Goal: Task Accomplishment & Management: Manage account settings

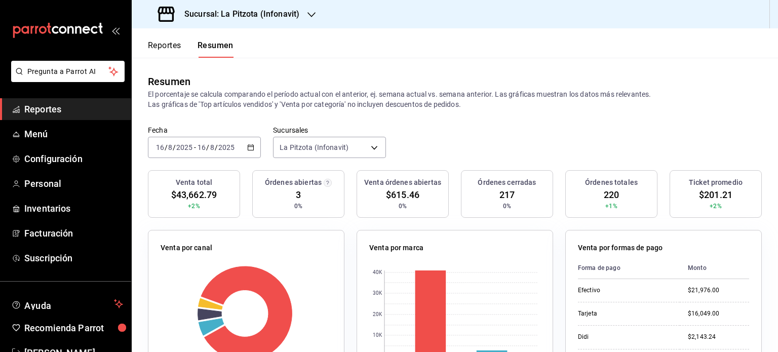
click at [251, 149] on icon "button" at bounding box center [250, 147] width 7 height 7
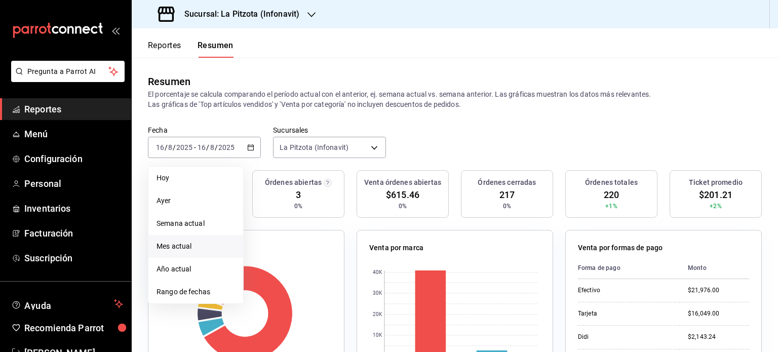
click at [187, 248] on span "Mes actual" at bounding box center [196, 246] width 79 height 11
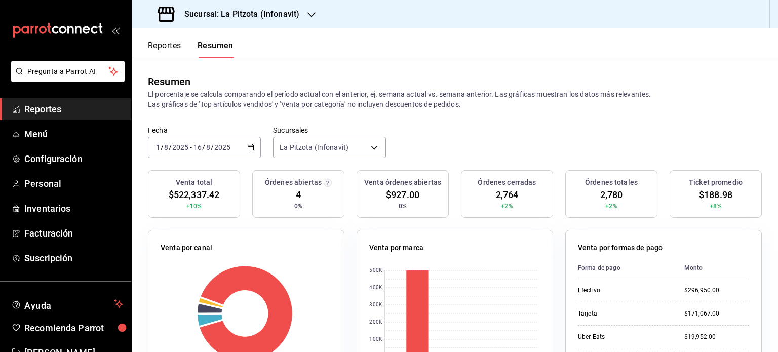
click at [164, 49] on button "Reportes" at bounding box center [164, 49] width 33 height 17
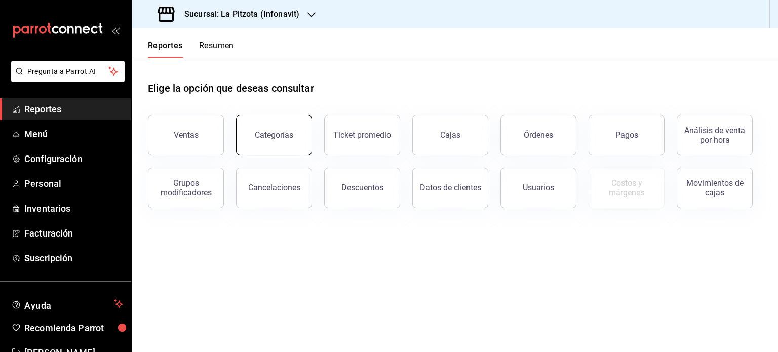
click at [284, 139] on div "Categorías" at bounding box center [274, 135] width 38 height 10
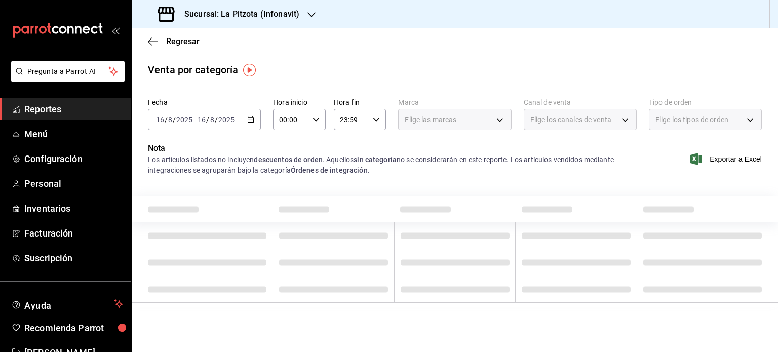
click at [250, 122] on \(Stroke\) "button" at bounding box center [251, 120] width 6 height 6
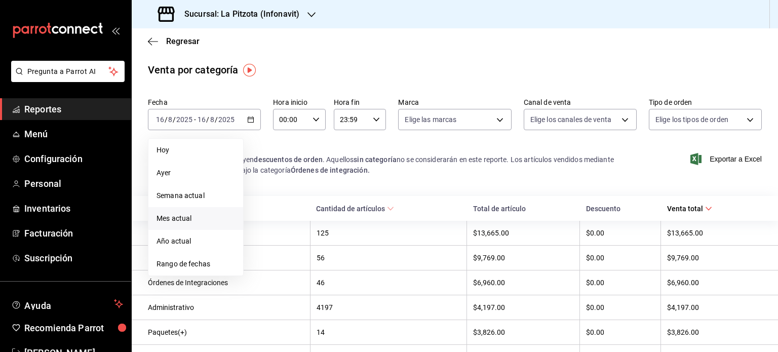
click at [199, 214] on span "Mes actual" at bounding box center [196, 218] width 79 height 11
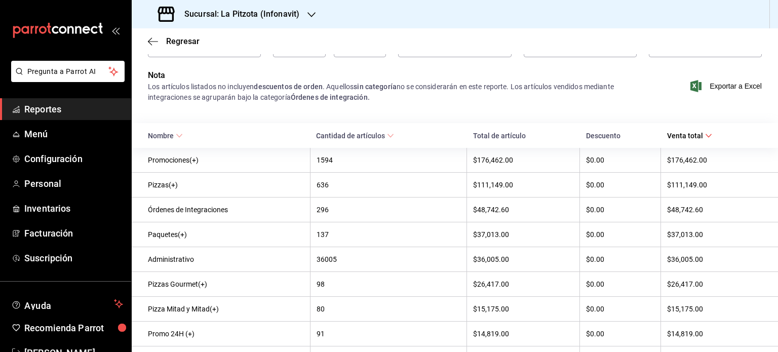
scroll to position [73, 0]
click at [49, 28] on icon "mailbox folders" at bounding box center [57, 30] width 91 height 15
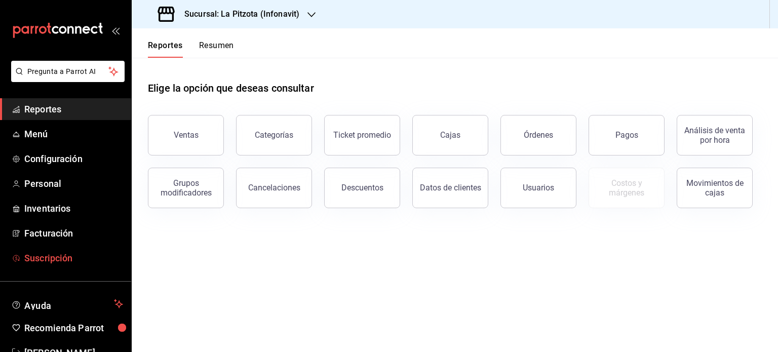
scroll to position [30, 0]
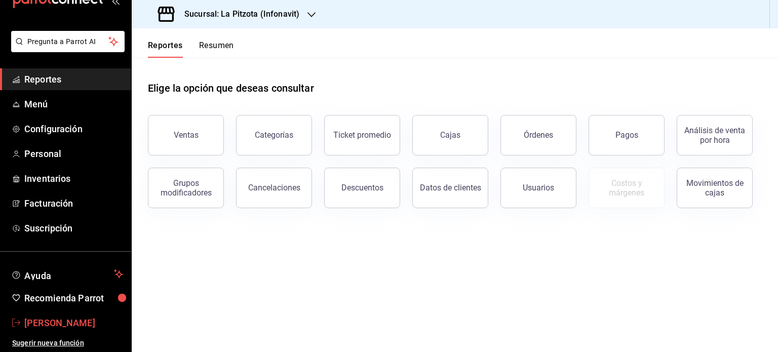
click at [60, 316] on span "Jesus Alvarez" at bounding box center [73, 323] width 99 height 14
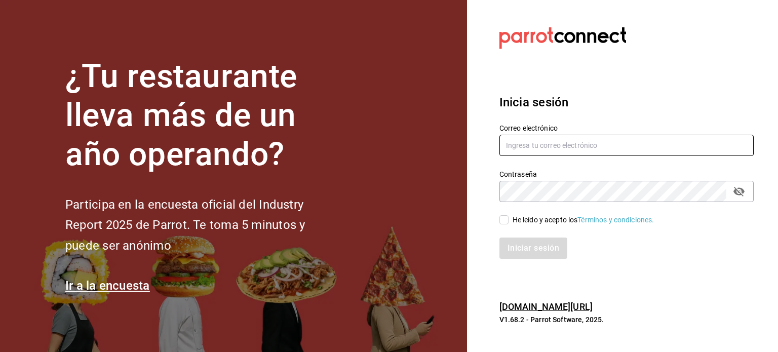
click at [537, 143] on input "text" at bounding box center [626, 145] width 254 height 21
type input "jesusd.miramar@gmail.com"
click at [503, 218] on input "He leído y acepto los Términos y condiciones." at bounding box center [503, 219] width 9 height 9
checkbox input "true"
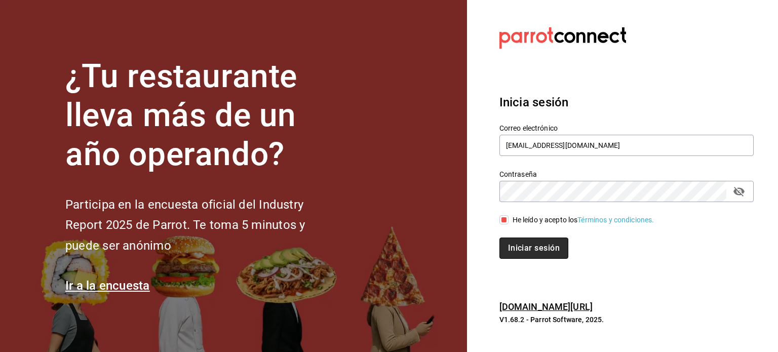
click at [519, 244] on button "Iniciar sesión" at bounding box center [533, 248] width 69 height 21
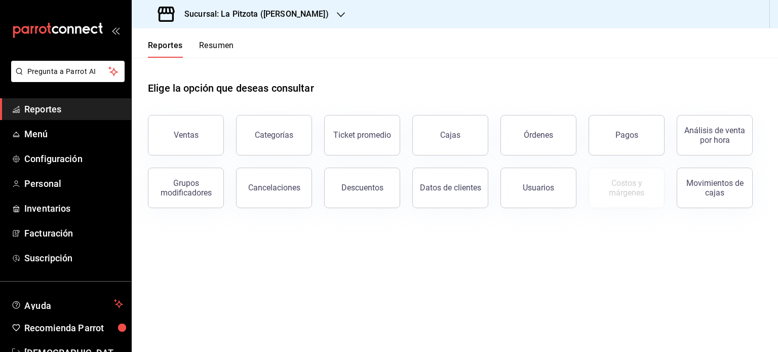
click at [337, 14] on icon "button" at bounding box center [341, 14] width 8 height 5
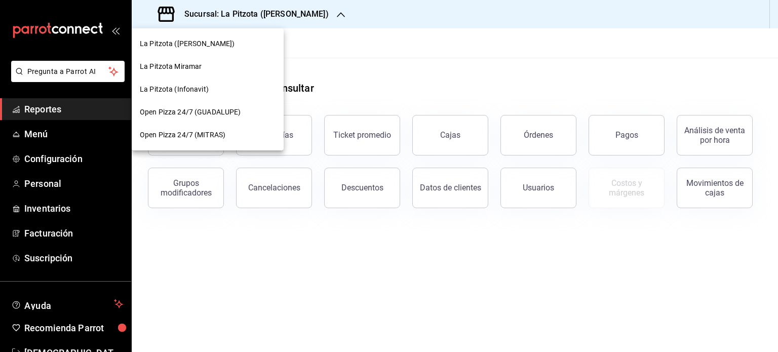
click at [203, 69] on div "La Pitzota Miramar" at bounding box center [208, 66] width 136 height 11
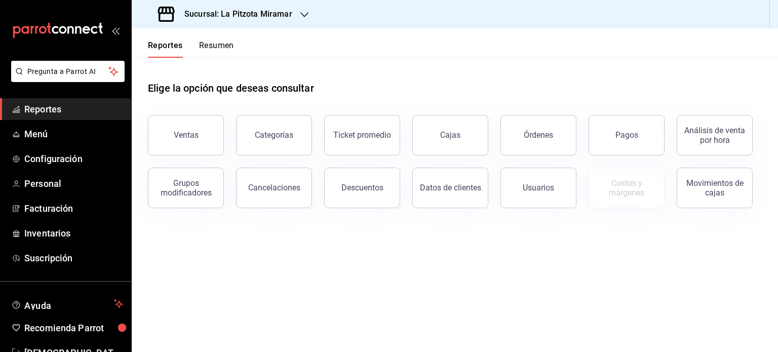
click at [214, 41] on button "Resumen" at bounding box center [216, 49] width 35 height 17
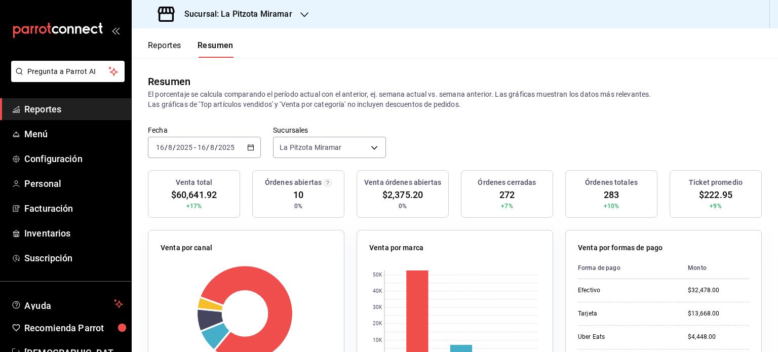
click at [248, 151] on div "[DATE] [DATE] - [DATE] [DATE]" at bounding box center [204, 147] width 113 height 21
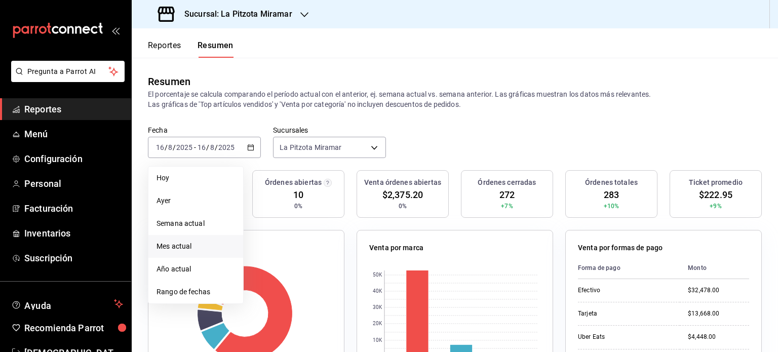
click at [197, 247] on span "Mes actual" at bounding box center [196, 246] width 79 height 11
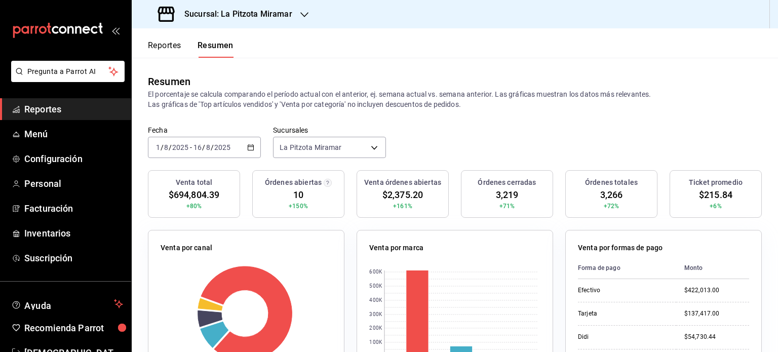
click at [168, 40] on div "Reportes Resumen" at bounding box center [183, 42] width 102 height 29
click at [162, 46] on button "Reportes" at bounding box center [164, 49] width 33 height 17
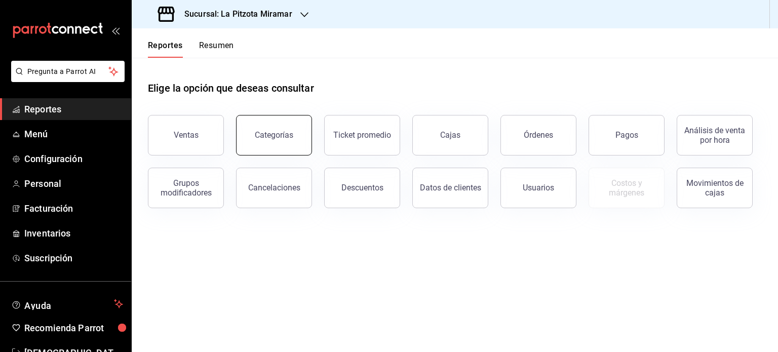
click at [257, 135] on div "Categorías" at bounding box center [274, 135] width 38 height 10
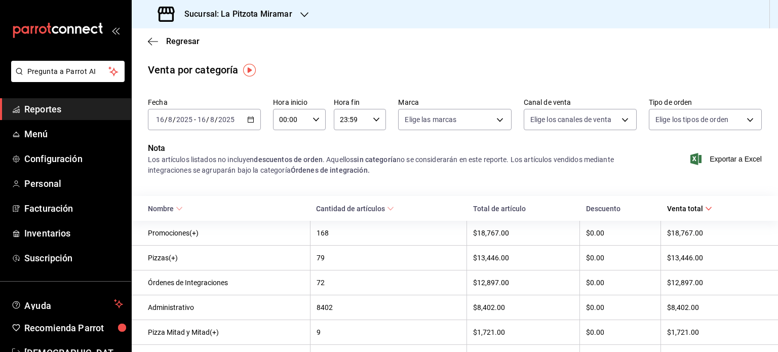
click at [242, 115] on div "[DATE] [DATE] - [DATE] [DATE]" at bounding box center [204, 119] width 113 height 21
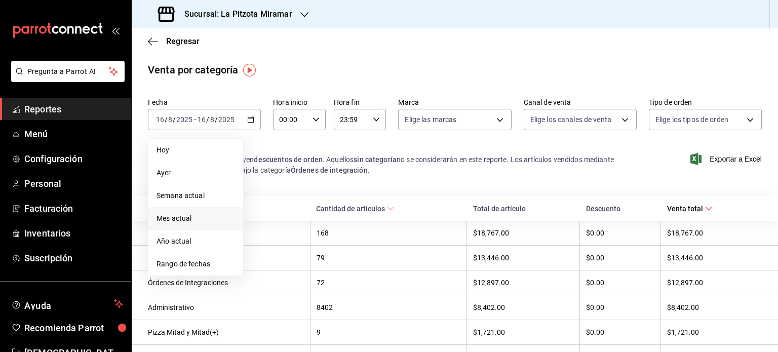
click at [206, 212] on li "Mes actual" at bounding box center [195, 218] width 95 height 23
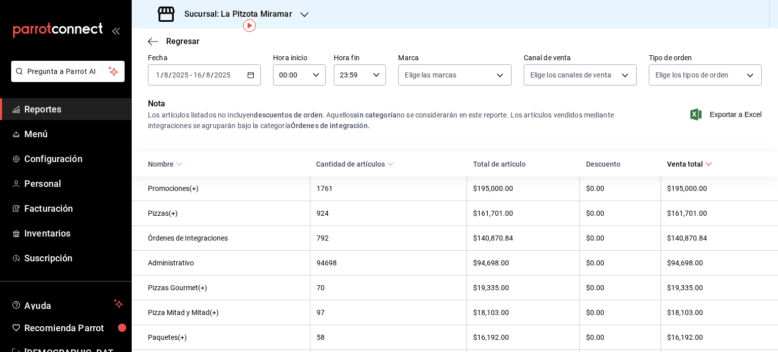
scroll to position [45, 0]
